Goal: Communication & Community: Participate in discussion

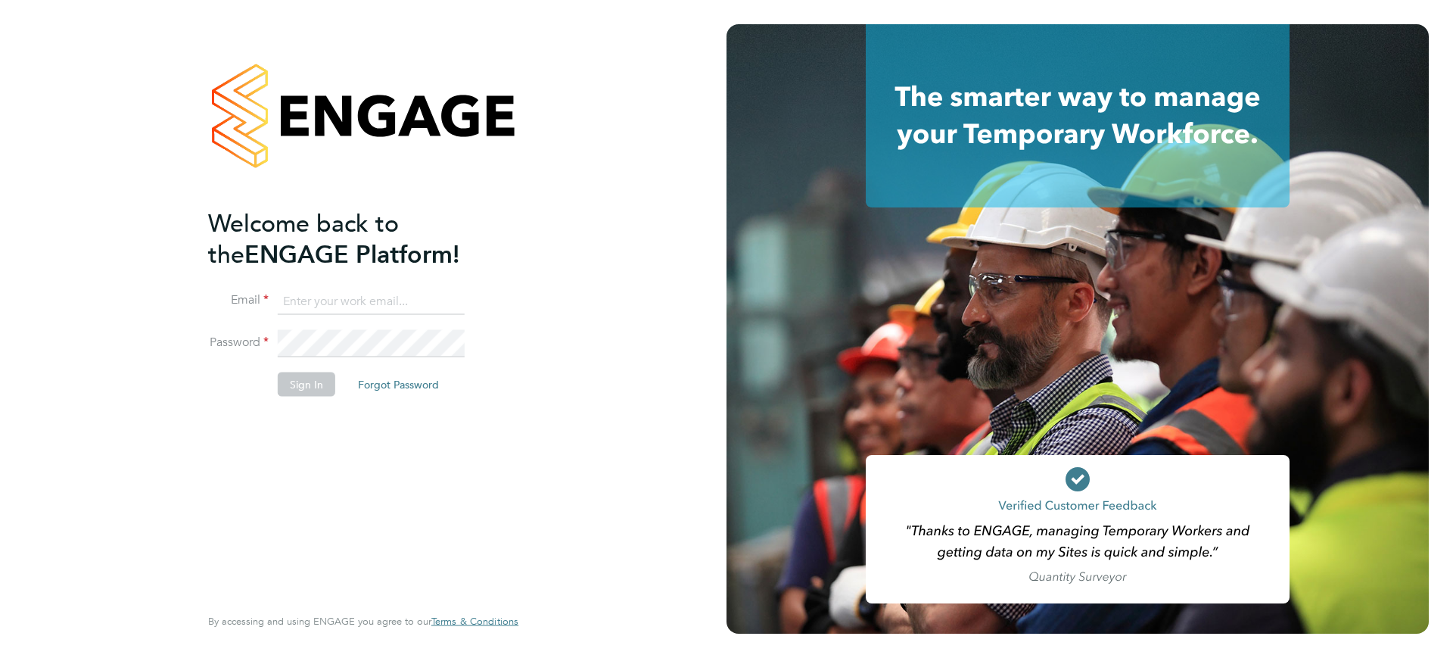
type input "[EMAIL_ADDRESS][DOMAIN_NAME]"
click at [322, 384] on button "Sign In" at bounding box center [307, 384] width 58 height 24
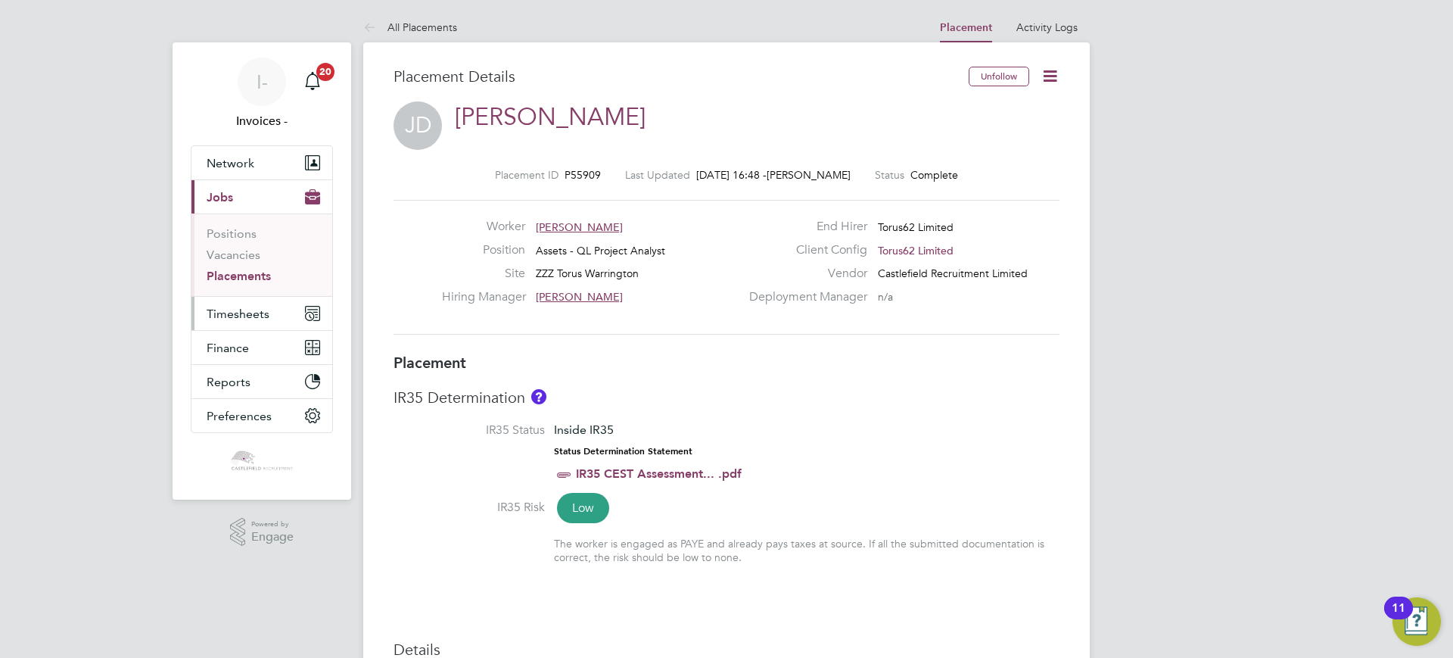
click at [244, 318] on span "Timesheets" at bounding box center [238, 314] width 63 height 14
click at [223, 313] on span "Timesheets" at bounding box center [238, 314] width 63 height 14
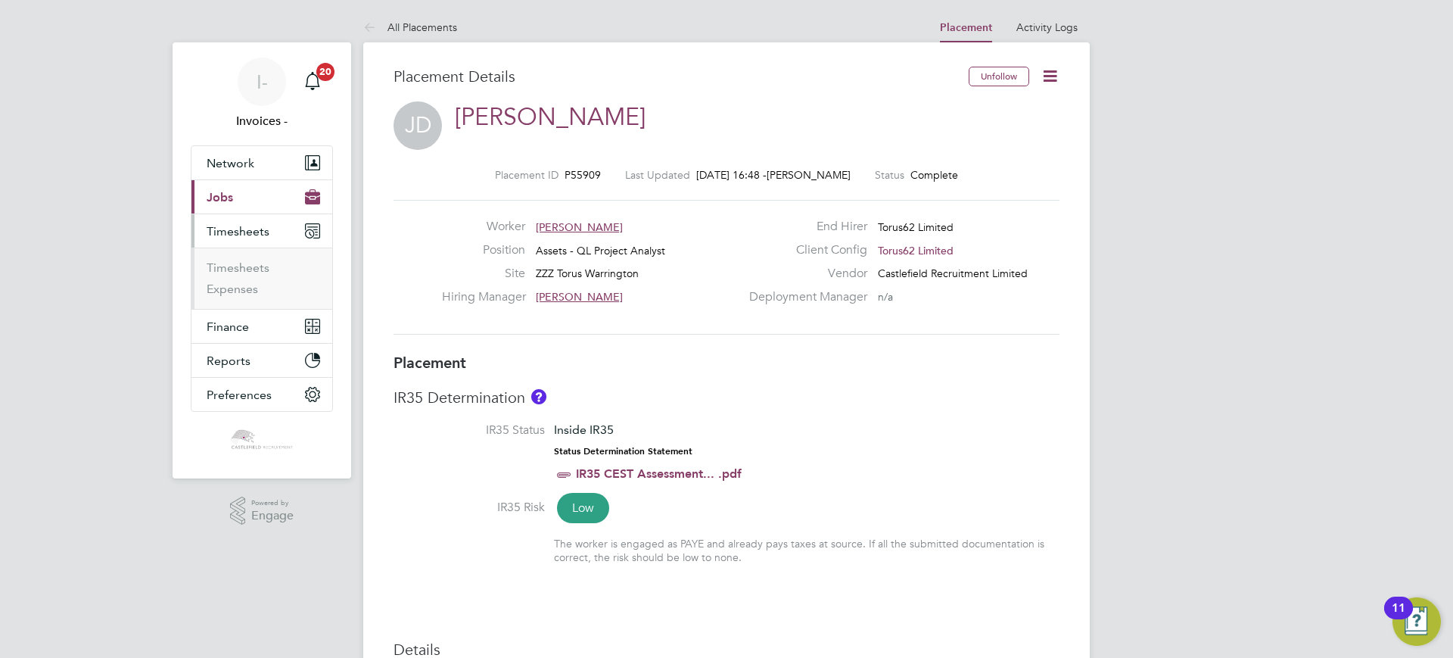
click at [228, 276] on li "Timesheets" at bounding box center [264, 270] width 114 height 21
click at [231, 272] on link "Timesheets" at bounding box center [238, 267] width 63 height 14
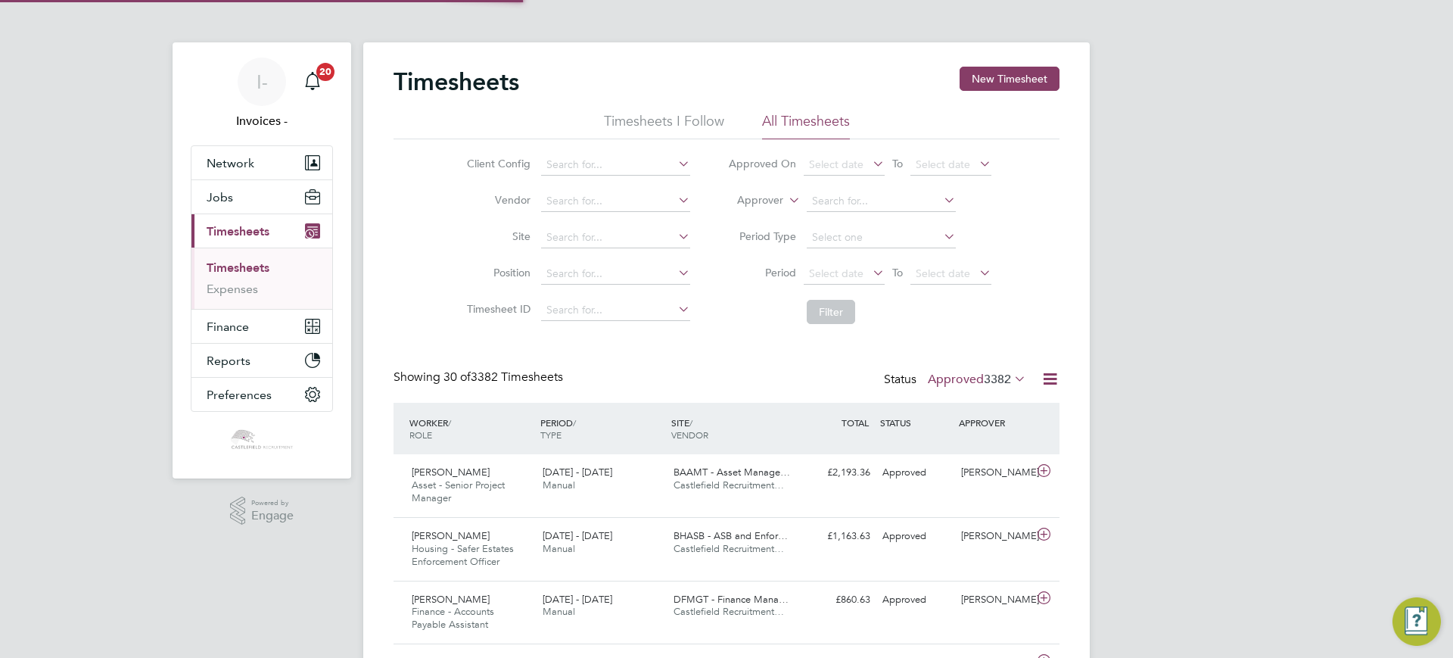
scroll to position [8, 8]
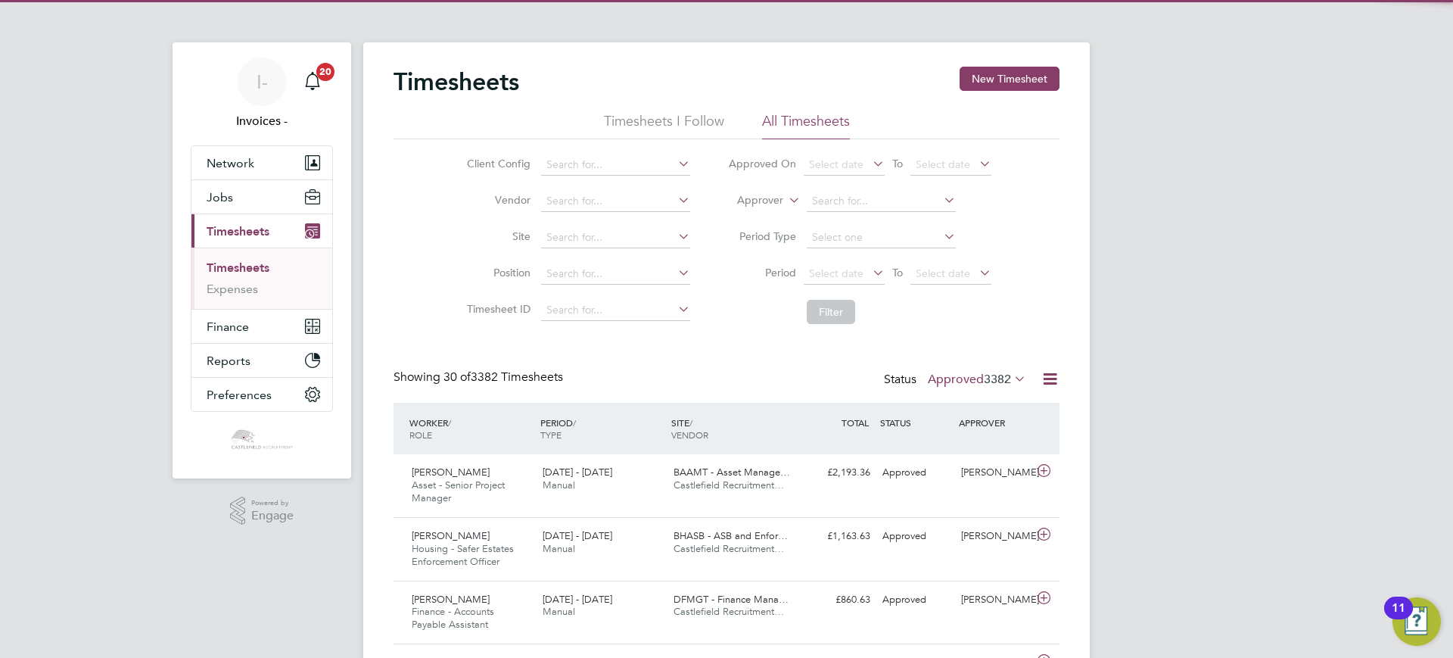
click at [970, 375] on label "Approved 3382" at bounding box center [977, 379] width 98 height 15
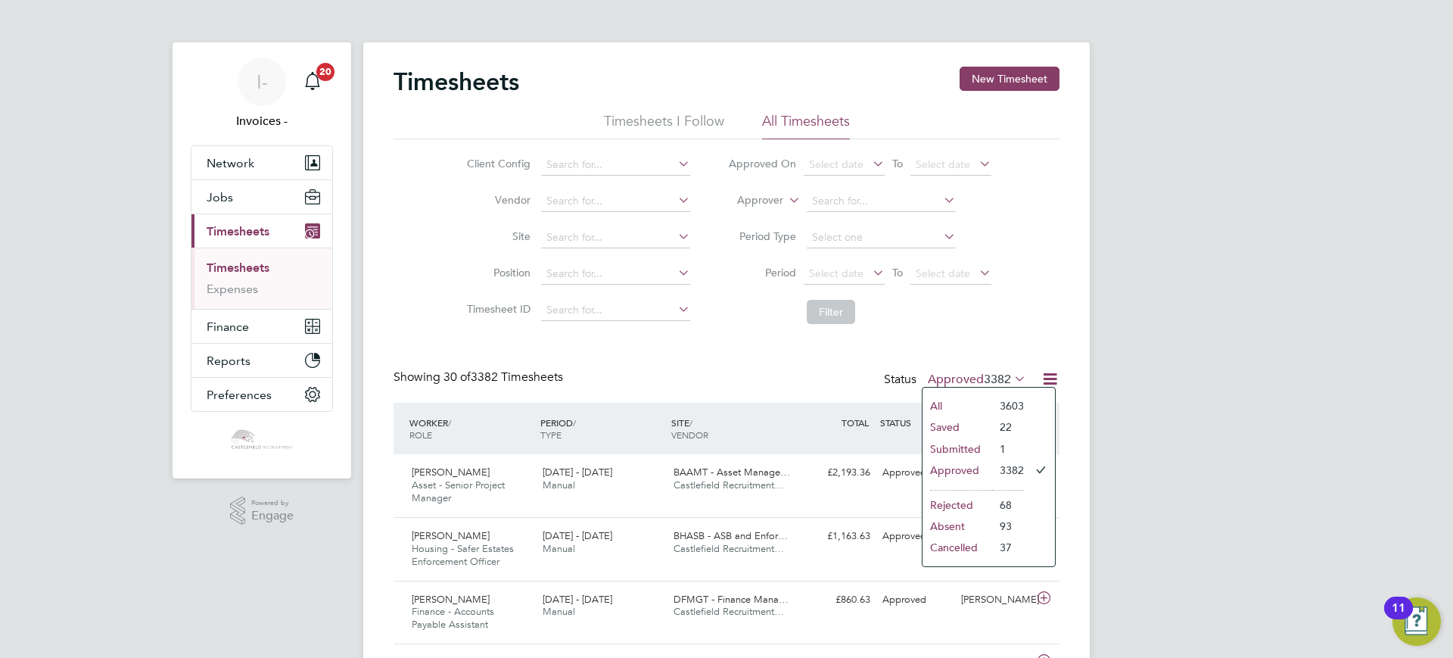
click at [947, 447] on li "Submitted" at bounding box center [958, 448] width 70 height 21
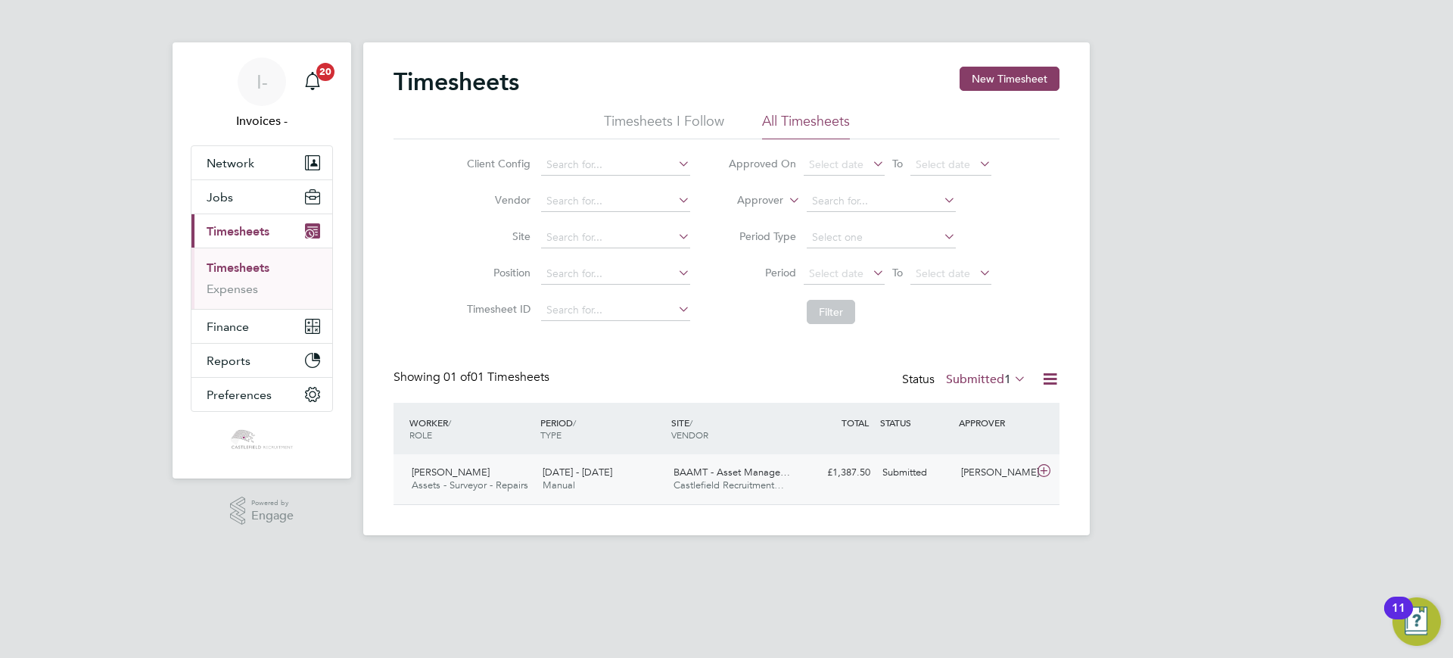
click at [642, 470] on div "[DATE] - [DATE] Manual" at bounding box center [602, 479] width 131 height 38
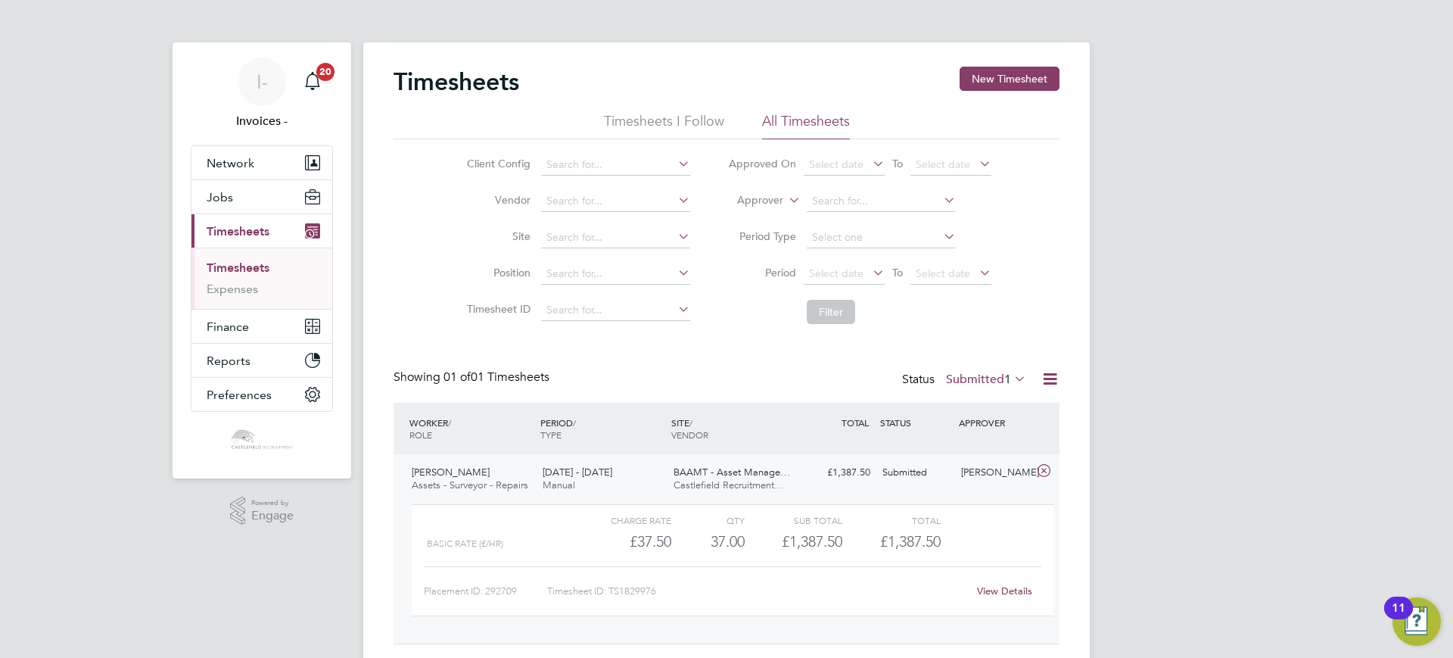
click at [993, 481] on div "[PERSON_NAME]" at bounding box center [994, 472] width 79 height 25
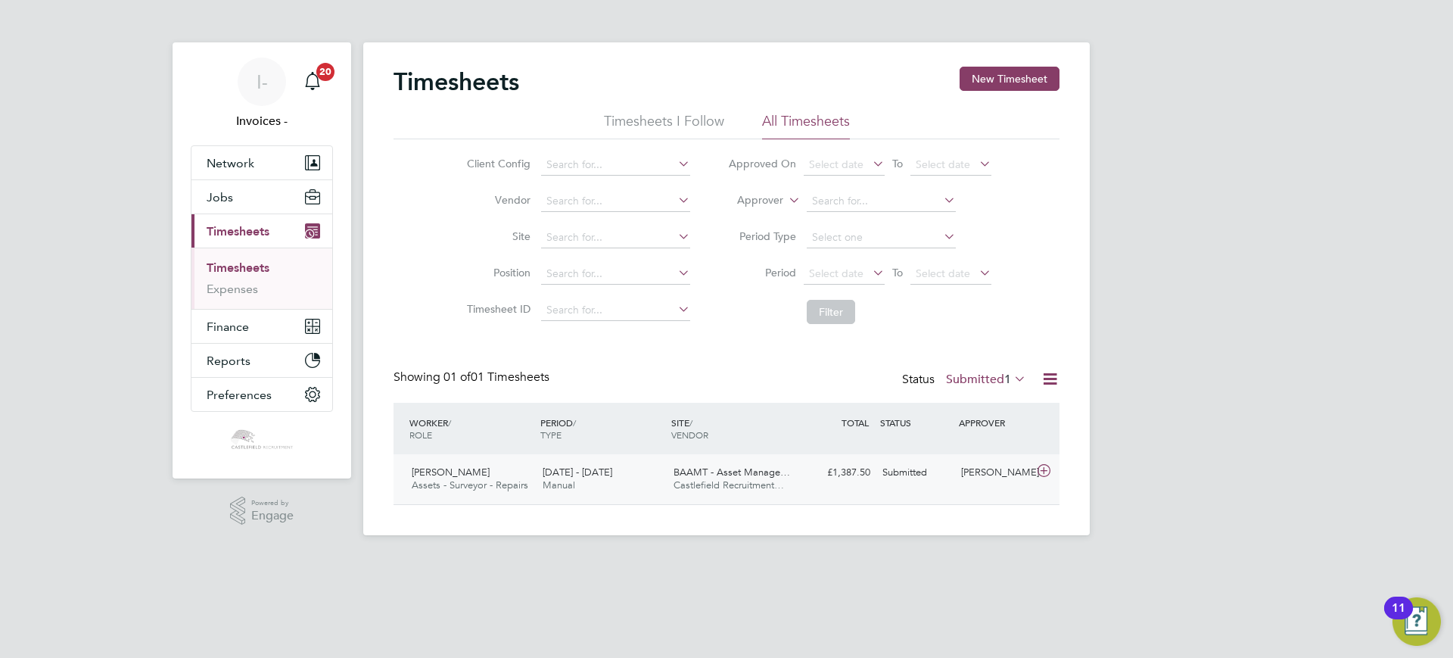
click at [647, 479] on div "[DATE] - [DATE] Manual" at bounding box center [602, 479] width 131 height 38
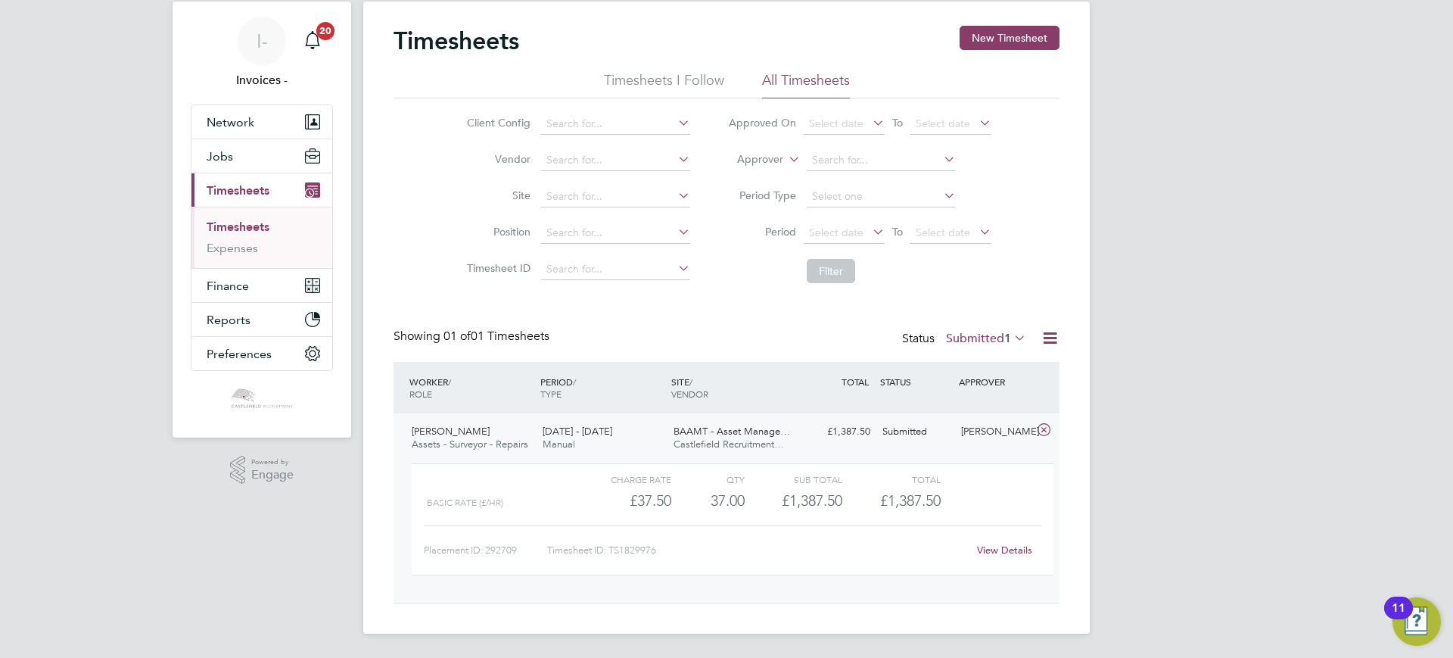
click at [995, 549] on link "View Details" at bounding box center [1004, 549] width 55 height 13
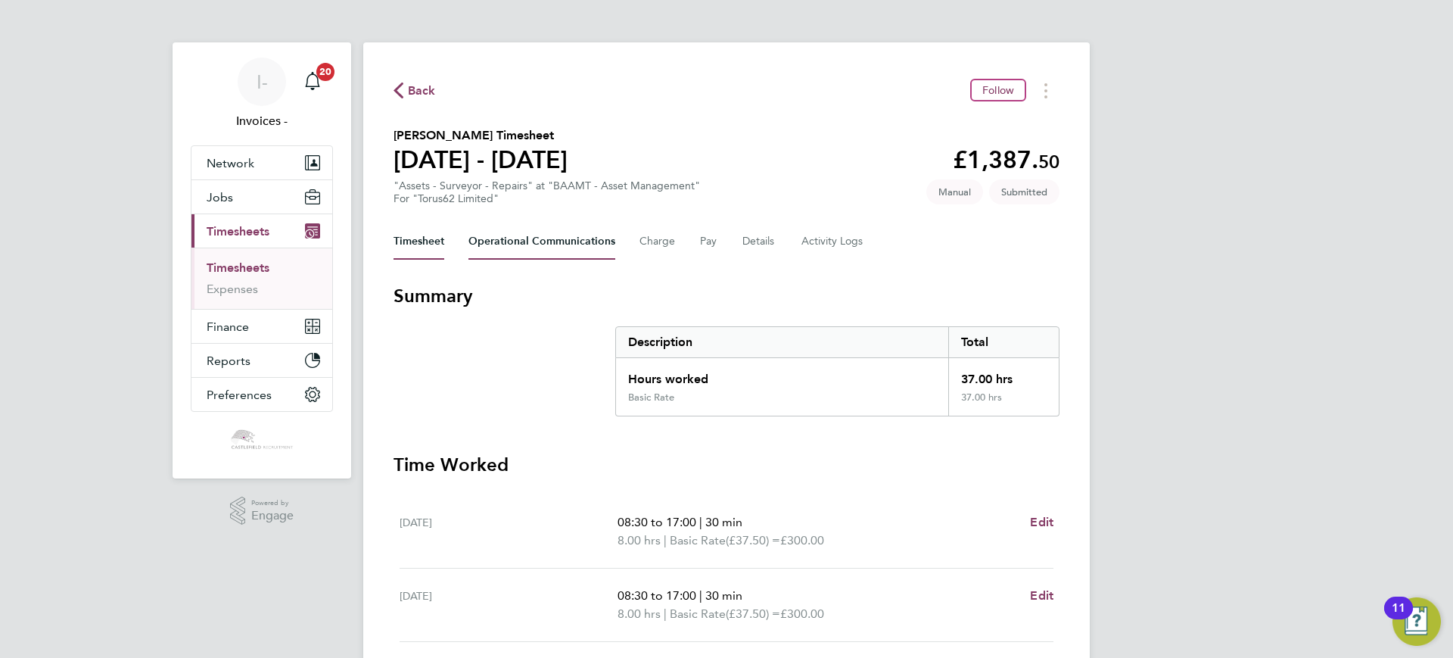
click at [495, 241] on Communications-tab "Operational Communications" at bounding box center [542, 241] width 147 height 36
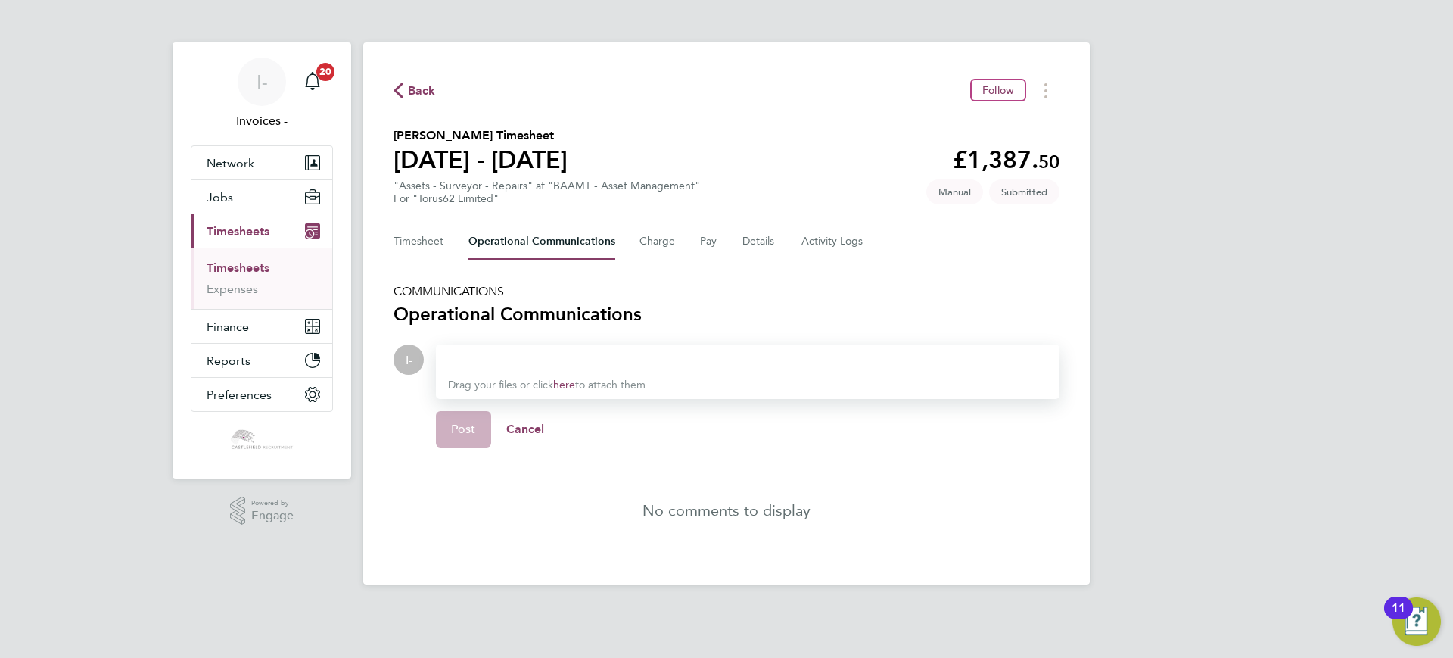
click at [550, 353] on div at bounding box center [747, 359] width 599 height 18
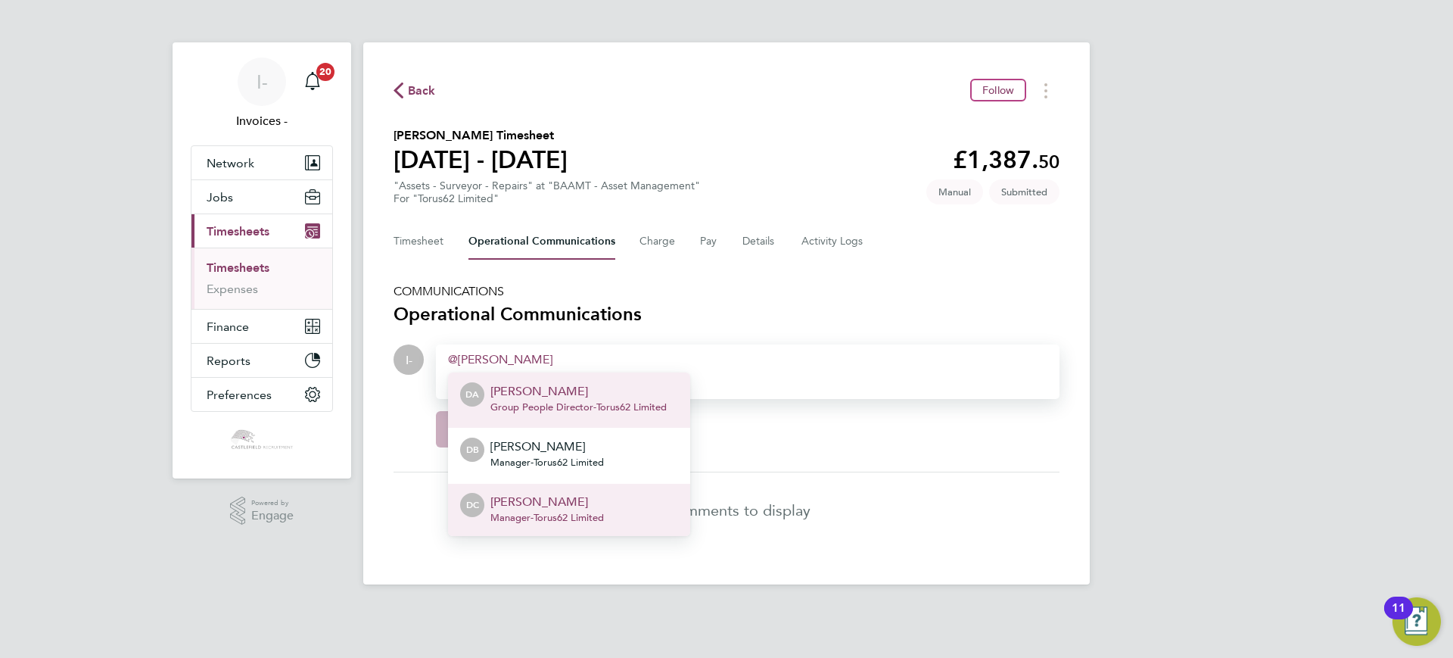
click at [540, 520] on span "Manager - Torus62 Limited" at bounding box center [547, 518] width 114 height 12
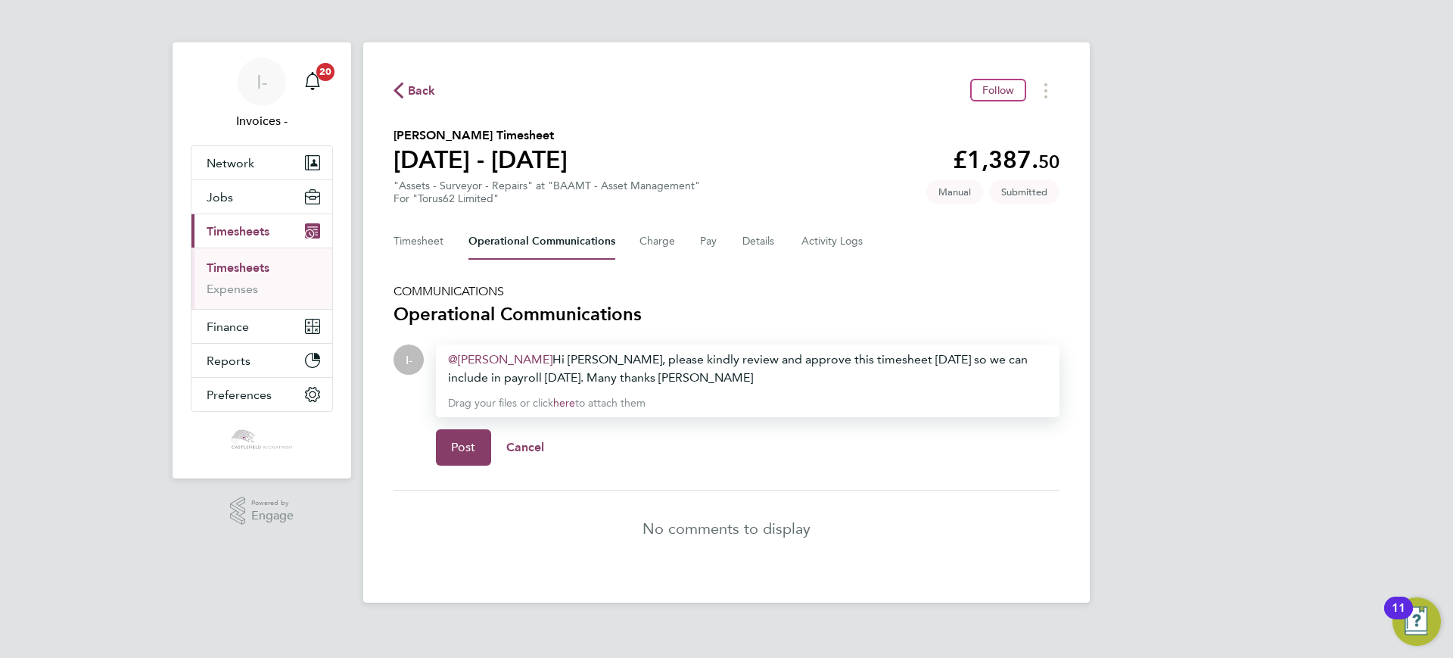
click at [639, 374] on div "Debbie Cason ​ Hi Debbie, please kindly review and approve this timesheet today…" at bounding box center [747, 368] width 599 height 36
click at [472, 445] on span "Post" at bounding box center [463, 447] width 25 height 15
